Goal: Information Seeking & Learning: Learn about a topic

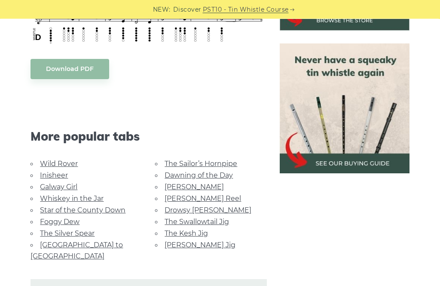
scroll to position [345, 0]
click at [86, 201] on link "Whiskey in the Jar" at bounding box center [72, 198] width 64 height 8
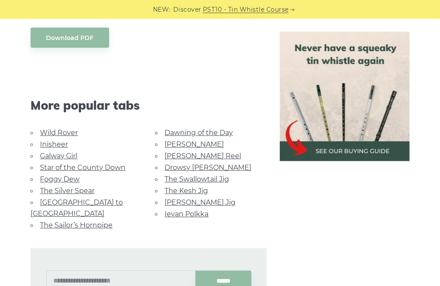
scroll to position [461, 0]
click at [208, 168] on link "Drowsy [PERSON_NAME]" at bounding box center [208, 167] width 87 height 8
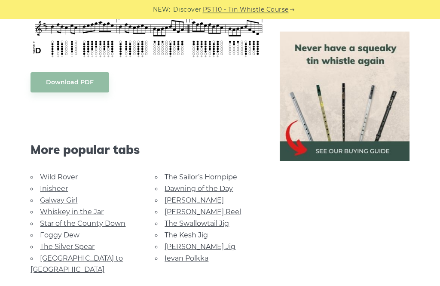
scroll to position [468, 0]
click at [53, 202] on link "Galway Girl" at bounding box center [58, 200] width 37 height 8
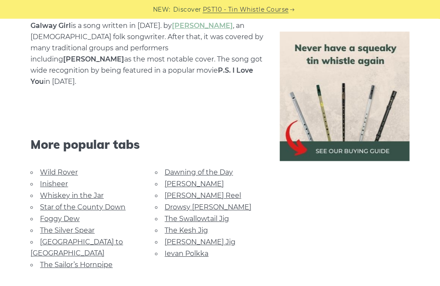
scroll to position [499, 0]
click at [196, 168] on link "Dawning of the Day" at bounding box center [199, 172] width 68 height 8
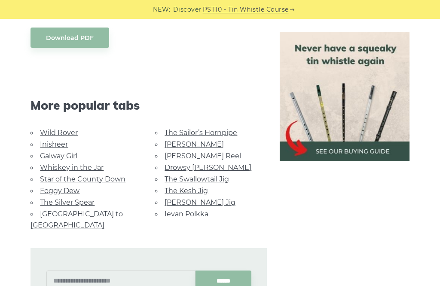
scroll to position [524, 0]
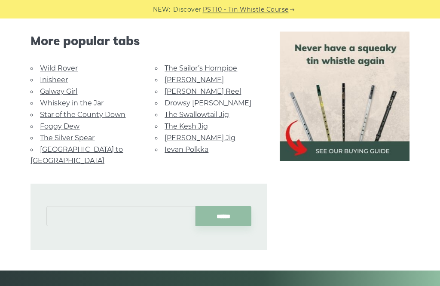
click at [107, 206] on input "text" at bounding box center [120, 216] width 149 height 20
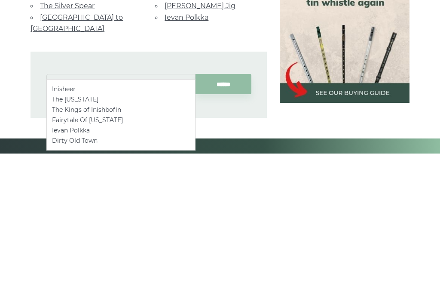
click at [64, 216] on li "Inisheer" at bounding box center [121, 221] width 138 height 10
type input "********"
